Goal: Task Accomplishment & Management: Manage account settings

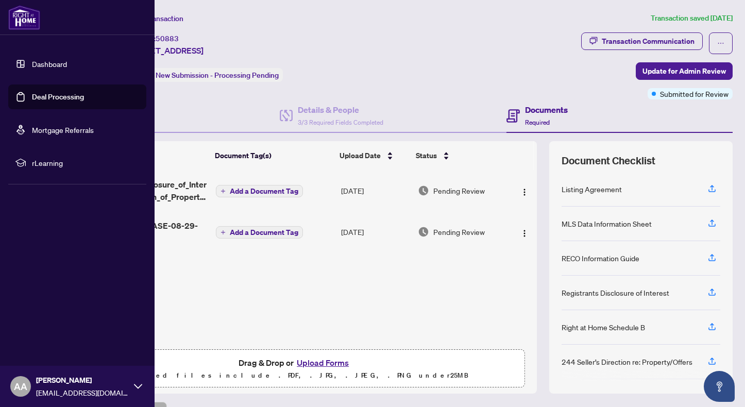
click at [32, 99] on link "Deal Processing" at bounding box center [58, 96] width 52 height 9
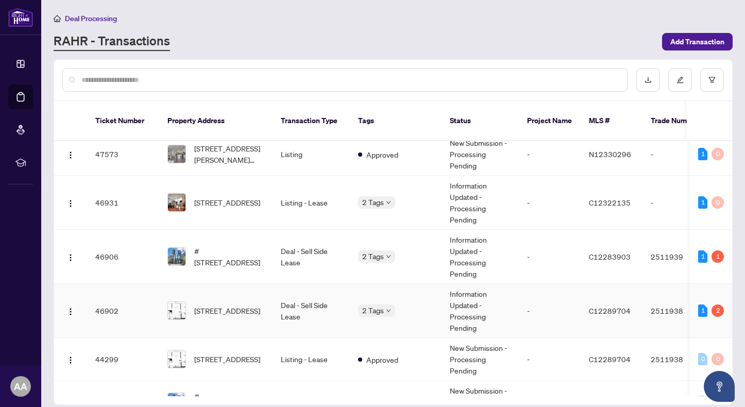
scroll to position [172, 0]
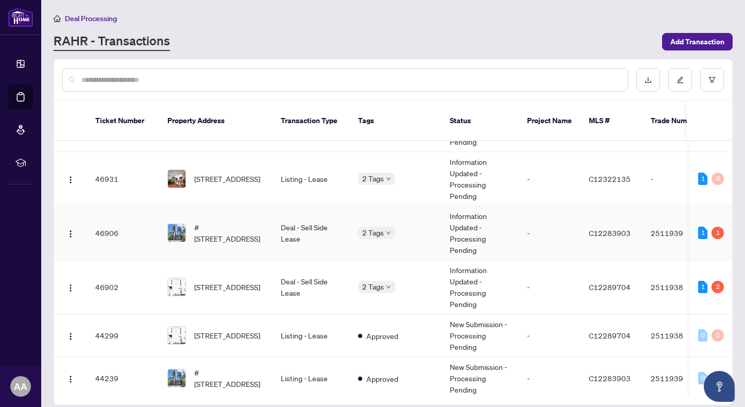
click at [302, 223] on td "Deal - Sell Side Lease" at bounding box center [311, 233] width 77 height 54
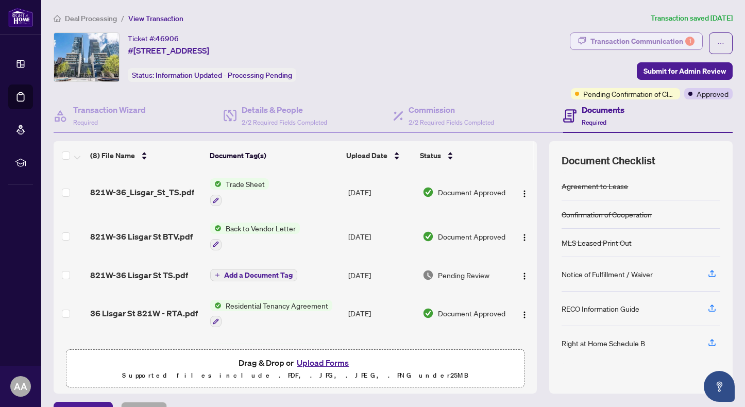
click at [668, 38] on div "Transaction Communication 1" at bounding box center [643, 41] width 104 height 16
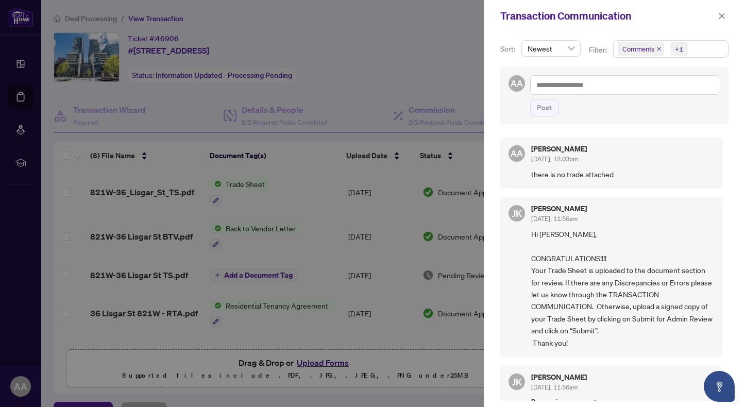
click at [421, 45] on div at bounding box center [372, 203] width 745 height 407
click at [721, 15] on icon "close" at bounding box center [722, 16] width 6 height 6
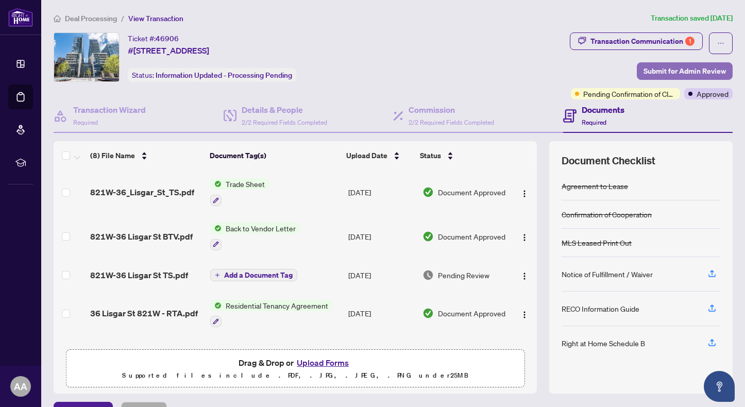
click at [667, 69] on span "Submit for Admin Review" at bounding box center [685, 71] width 82 height 16
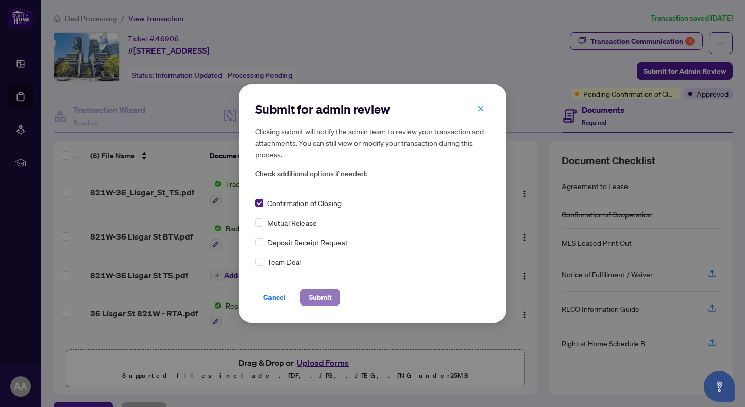
click at [314, 298] on span "Submit" at bounding box center [320, 297] width 23 height 16
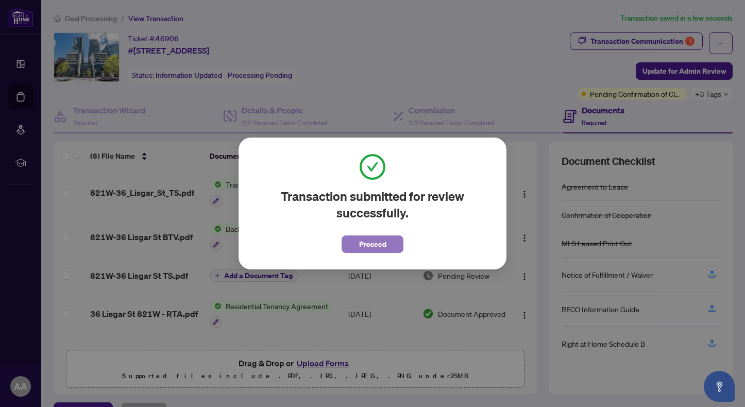
click at [376, 243] on span "Proceed" at bounding box center [372, 244] width 27 height 16
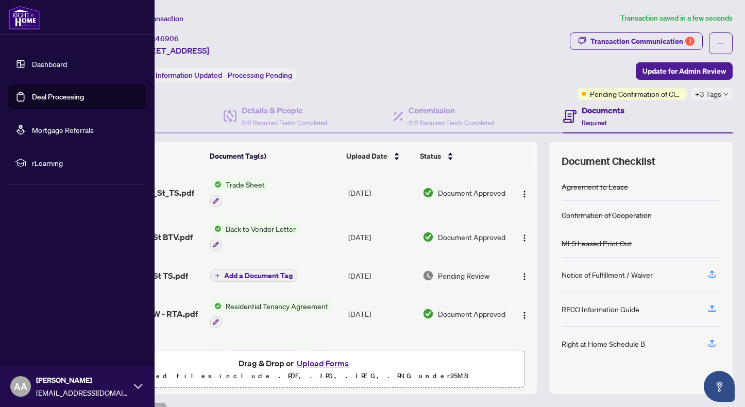
click at [47, 97] on link "Deal Processing" at bounding box center [58, 96] width 52 height 9
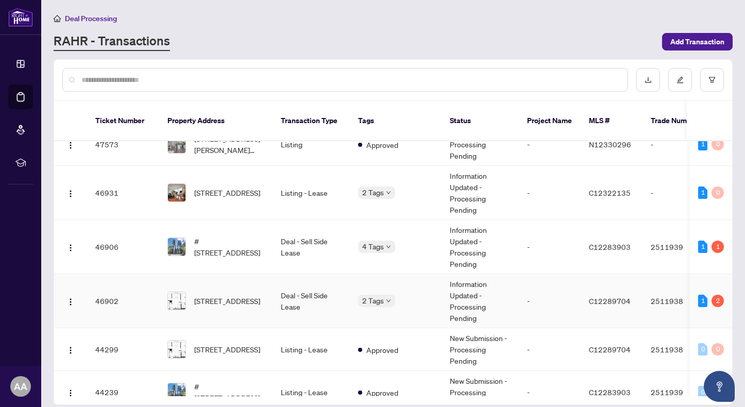
scroll to position [172, 0]
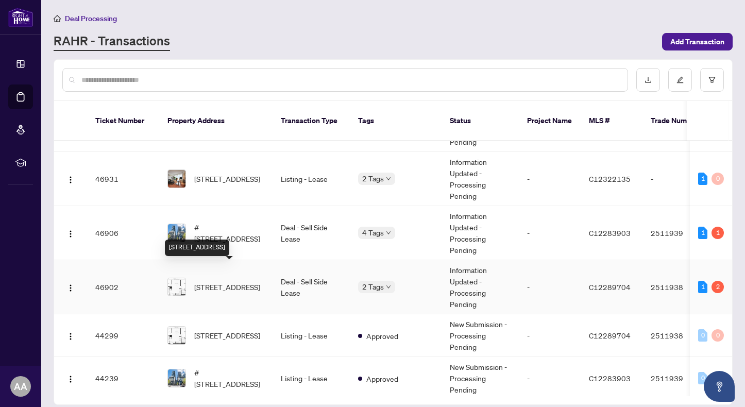
click at [260, 281] on span "[STREET_ADDRESS]" at bounding box center [227, 286] width 66 height 11
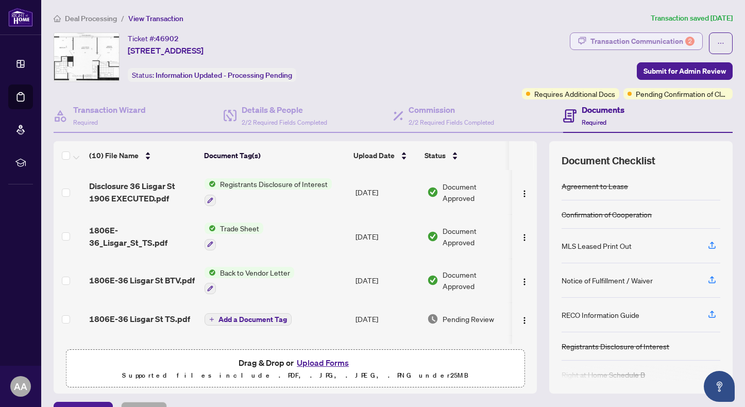
click at [659, 37] on div "Transaction Communication 2" at bounding box center [643, 41] width 104 height 16
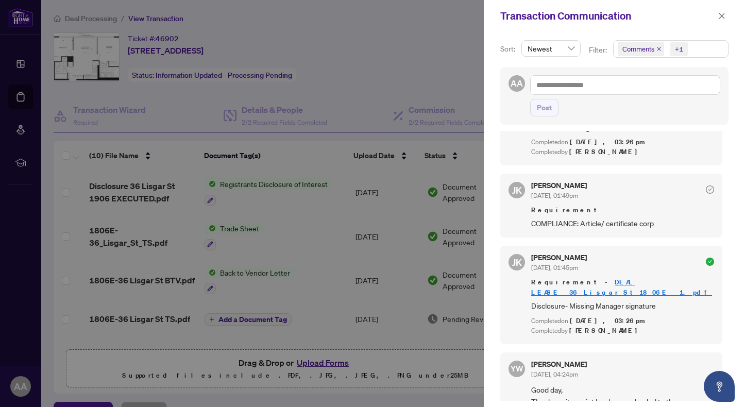
scroll to position [501, 0]
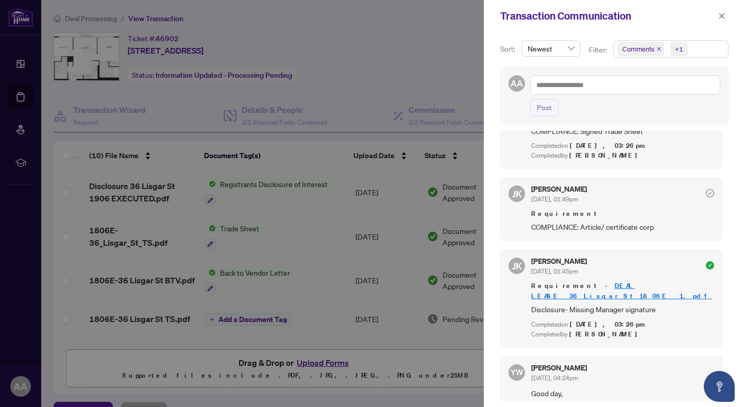
click at [431, 65] on div at bounding box center [372, 203] width 745 height 407
click at [722, 16] on icon "close" at bounding box center [722, 16] width 6 height 6
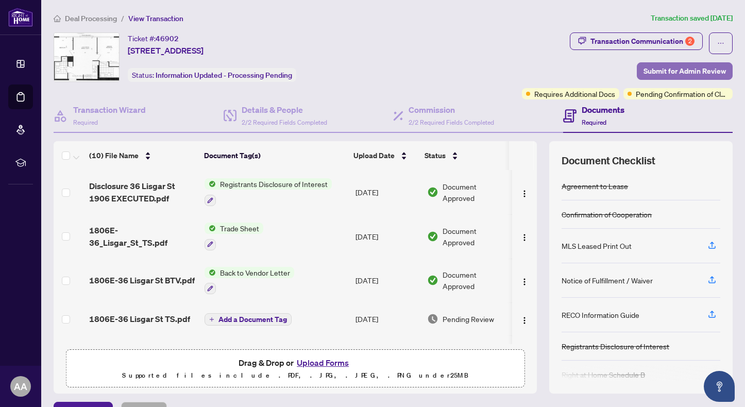
click at [687, 65] on span "Submit for Admin Review" at bounding box center [685, 71] width 82 height 16
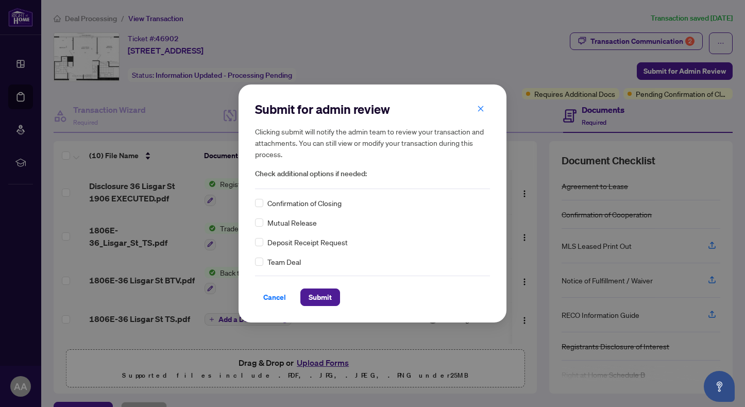
click at [287, 205] on span "Confirmation of Closing" at bounding box center [304, 202] width 74 height 11
click at [328, 299] on span "Submit" at bounding box center [320, 297] width 23 height 16
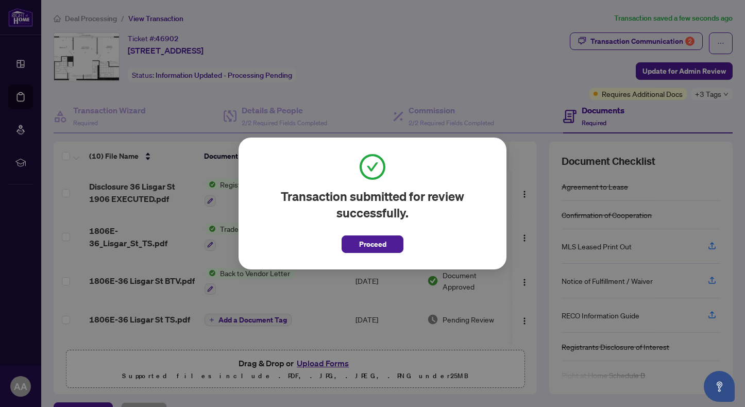
drag, startPoint x: 356, startPoint y: 250, endPoint x: 388, endPoint y: 227, distance: 39.1
click at [356, 249] on button "Proceed" at bounding box center [373, 245] width 62 height 18
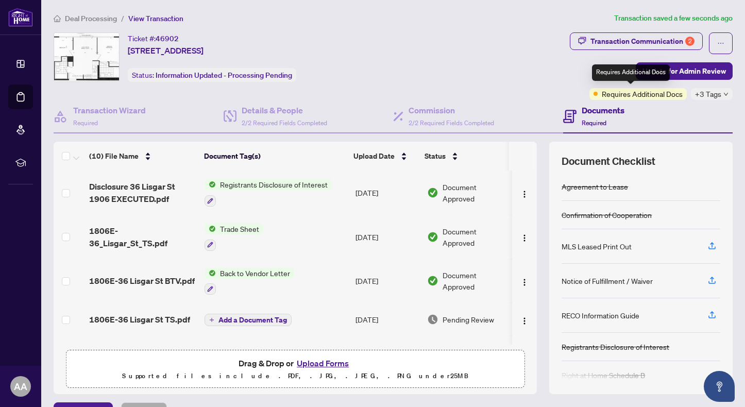
scroll to position [0, 0]
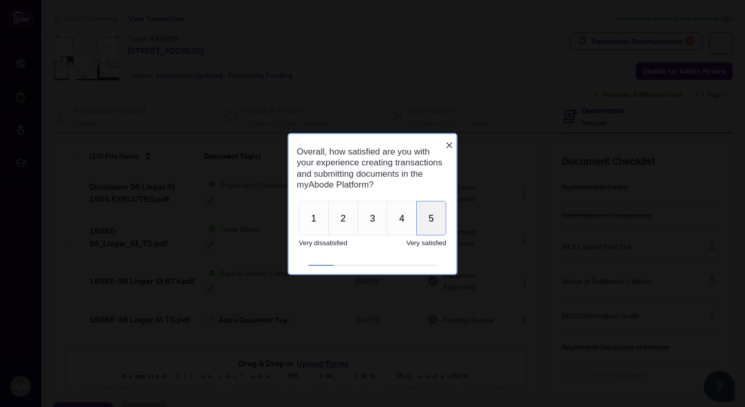
click at [429, 224] on button "5" at bounding box center [431, 217] width 30 height 35
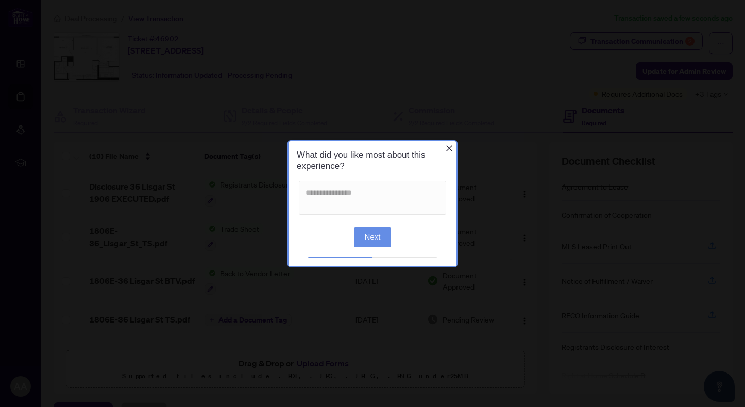
click at [450, 149] on icon "Close button" at bounding box center [449, 148] width 6 height 6
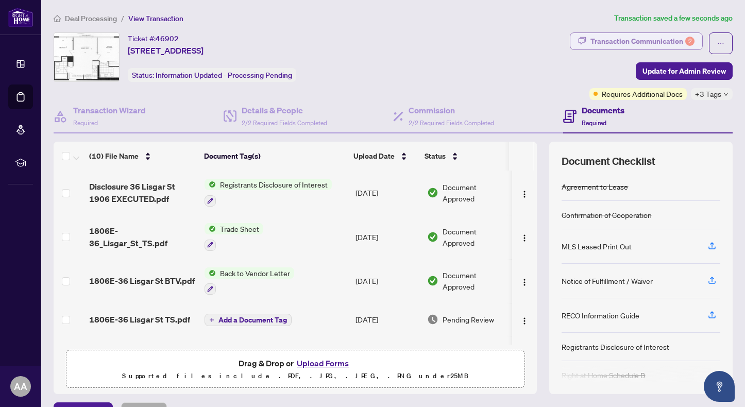
click at [663, 42] on div "Transaction Communication 2" at bounding box center [643, 41] width 104 height 16
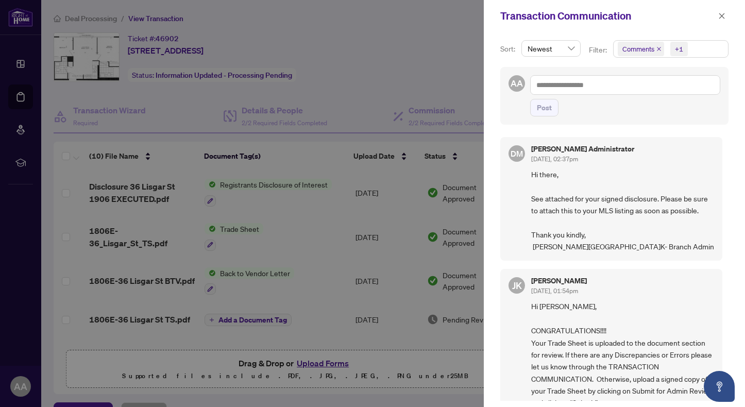
click at [445, 52] on div at bounding box center [372, 203] width 745 height 407
click at [724, 18] on icon "close" at bounding box center [722, 16] width 6 height 6
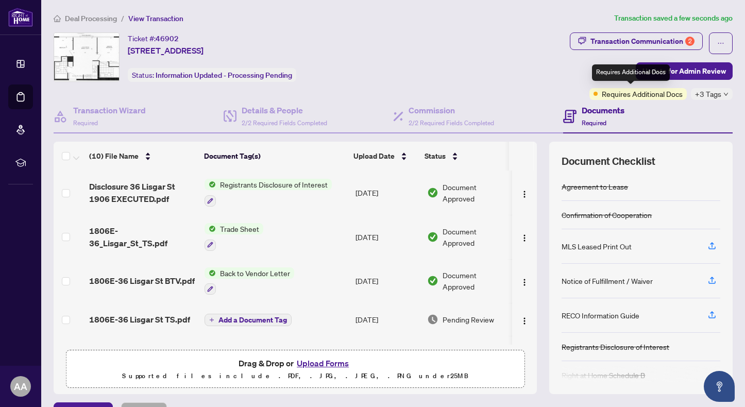
click at [628, 93] on span "Requires Additional Docs" at bounding box center [642, 93] width 81 height 11
drag, startPoint x: 529, startPoint y: 214, endPoint x: 528, endPoint y: 229, distance: 15.5
click at [529, 229] on div "(10) File Name Document Tag(s) Upload Date Status Disclosure 36 Lisgar St 1906 …" at bounding box center [393, 268] width 679 height 253
click at [496, 39] on div "Ticket #: 46902 [STREET_ADDRESS] Status: Information Updated - Processing Pendi…" at bounding box center [310, 56] width 512 height 49
